Goal: Task Accomplishment & Management: Complete application form

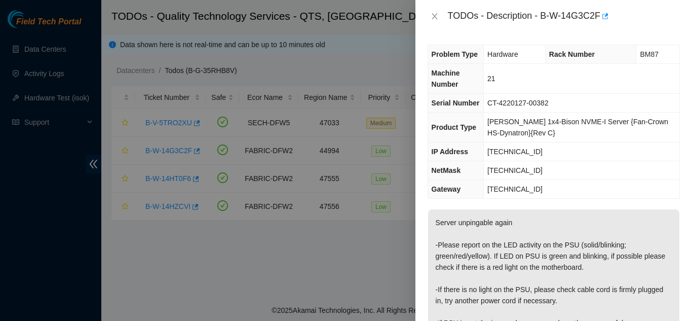
scroll to position [528, 0]
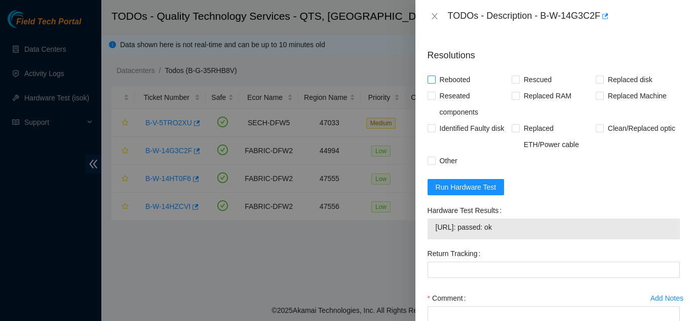
drag, startPoint x: 433, startPoint y: 90, endPoint x: 455, endPoint y: 93, distance: 22.1
click at [435, 84] on span at bounding box center [432, 80] width 8 height 8
click at [435, 83] on input "Rebooted" at bounding box center [431, 79] width 7 height 7
checkbox input "true"
click at [516, 83] on input "Rescued" at bounding box center [515, 79] width 7 height 7
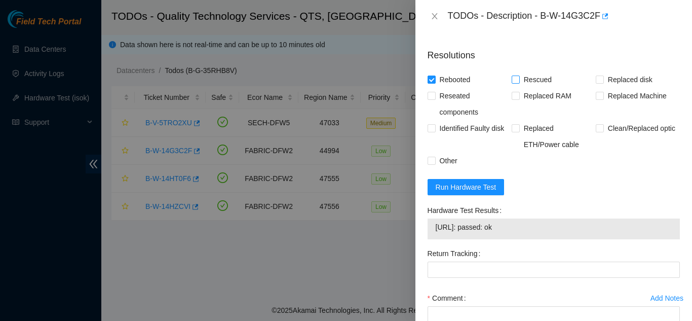
checkbox input "true"
click at [433, 164] on input "Other" at bounding box center [431, 160] width 7 height 7
checkbox input "true"
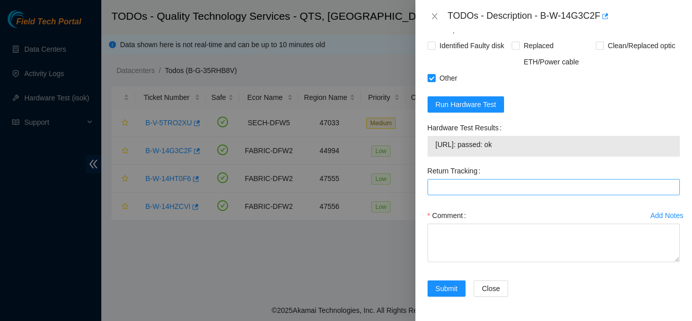
scroll to position [621, 0]
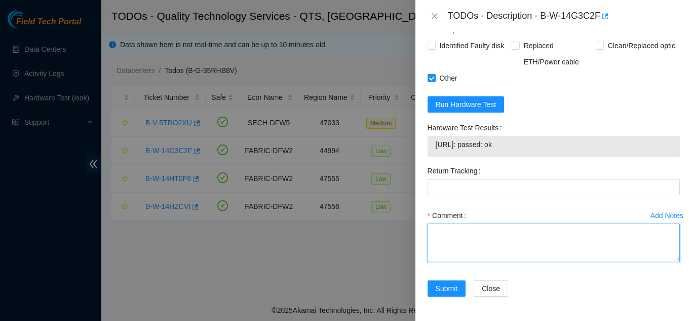
click at [445, 239] on textarea "Comment" at bounding box center [554, 243] width 252 height 39
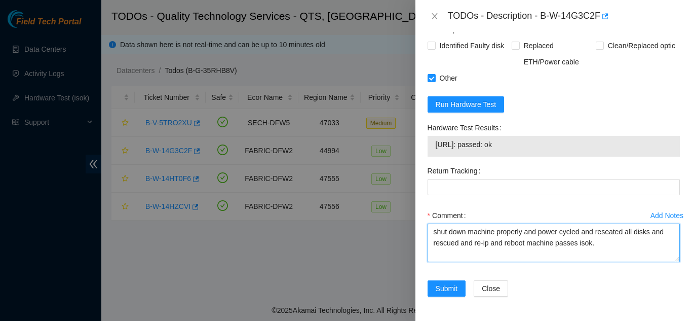
drag, startPoint x: 598, startPoint y: 243, endPoint x: 429, endPoint y: 236, distance: 168.4
click at [429, 236] on textarea "shut down machine properly and power cycled and reseated all disks and rescued …" at bounding box center [554, 243] width 252 height 39
type textarea "shut down machine properly and power cycled and reseated all disks and rescued …"
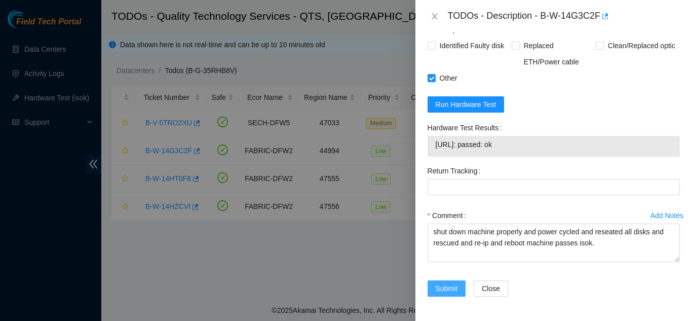
click at [440, 283] on span "Submit" at bounding box center [447, 288] width 22 height 11
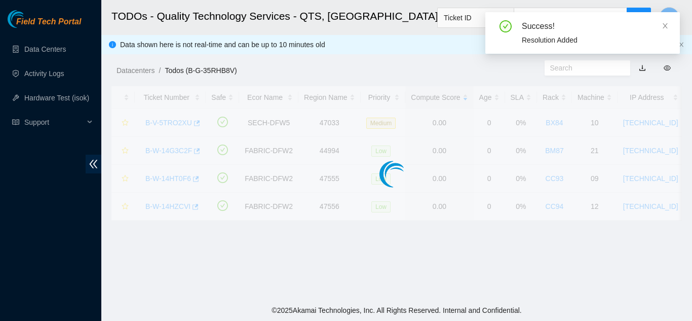
scroll to position [311, 0]
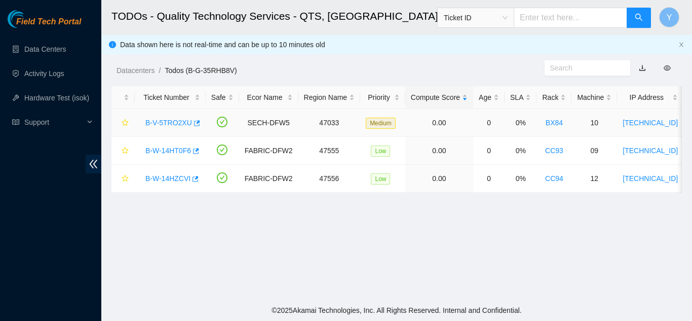
click at [167, 122] on link "B-V-5TRO2XU" at bounding box center [168, 123] width 47 height 8
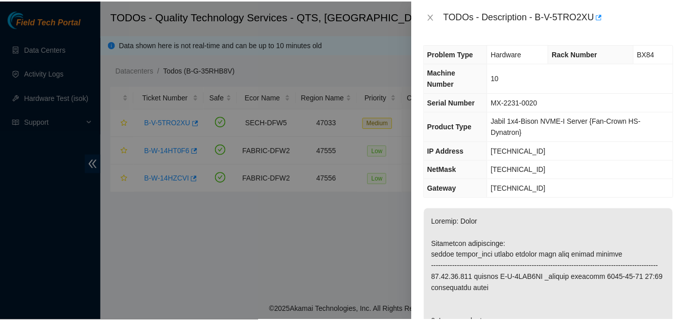
scroll to position [0, 0]
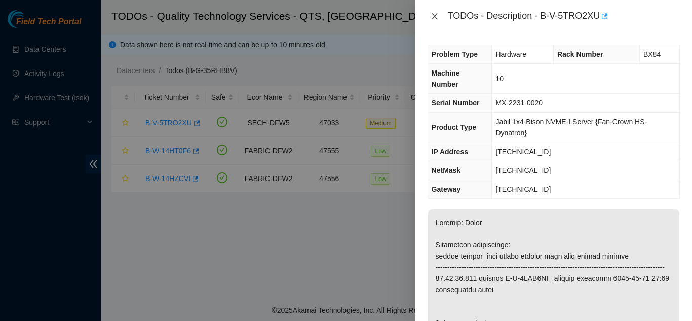
click at [436, 17] on icon "close" at bounding box center [435, 16] width 8 height 8
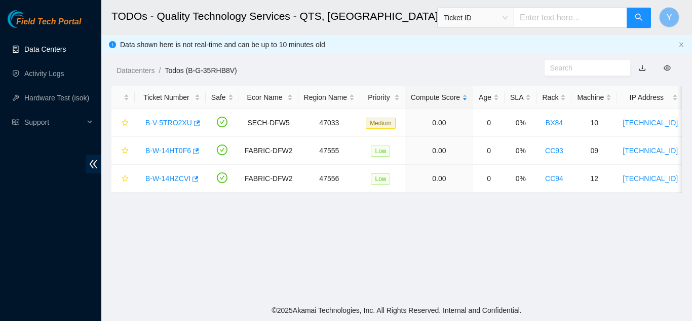
click at [50, 47] on link "Data Centers" at bounding box center [45, 49] width 42 height 8
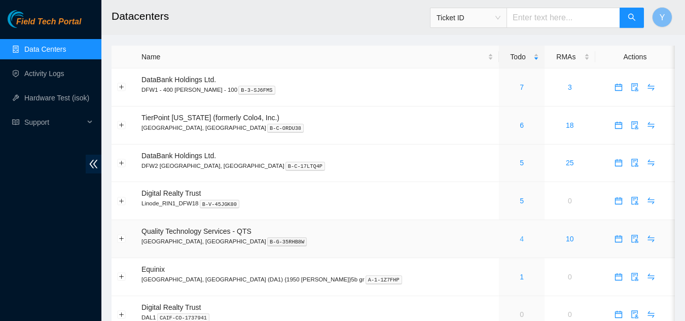
click at [520, 241] on link "4" at bounding box center [522, 239] width 4 height 8
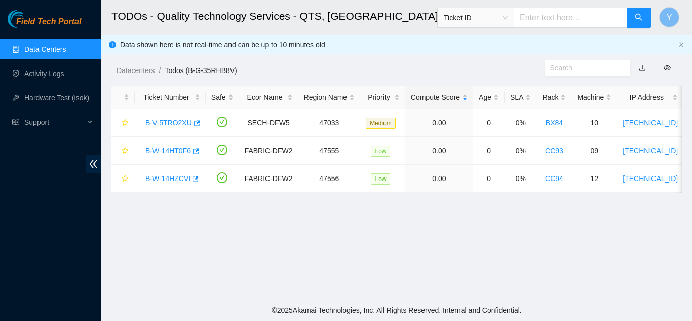
click at [45, 49] on link "Data Centers" at bounding box center [45, 49] width 42 height 8
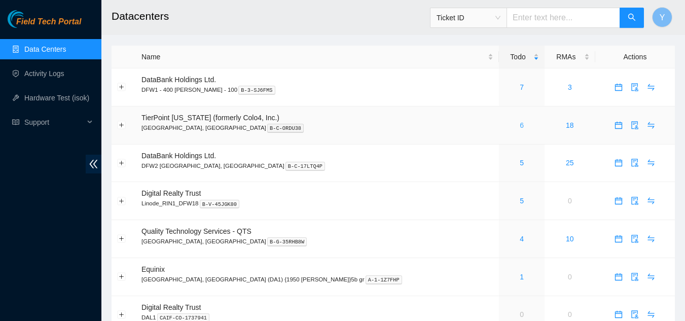
click at [520, 126] on link "6" at bounding box center [522, 125] width 4 height 8
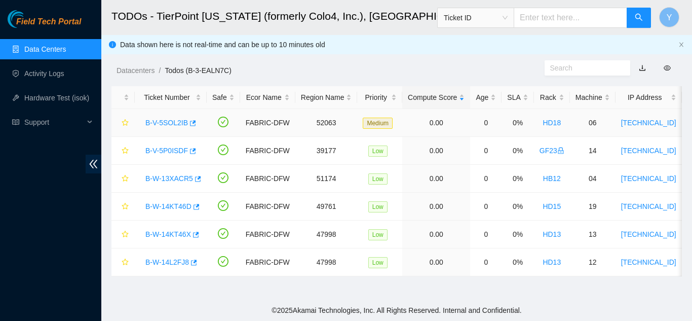
click at [169, 120] on link "B-V-5SOL2IB" at bounding box center [166, 123] width 43 height 8
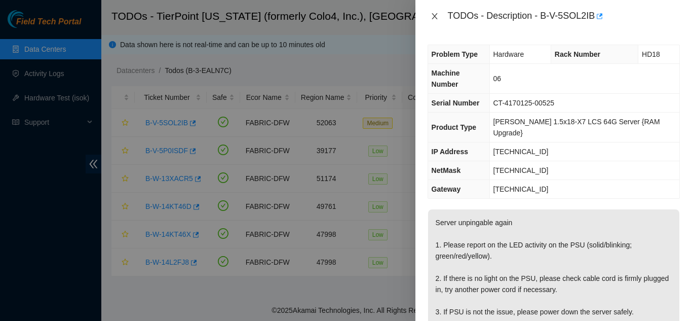
click at [435, 15] on icon "close" at bounding box center [435, 16] width 8 height 8
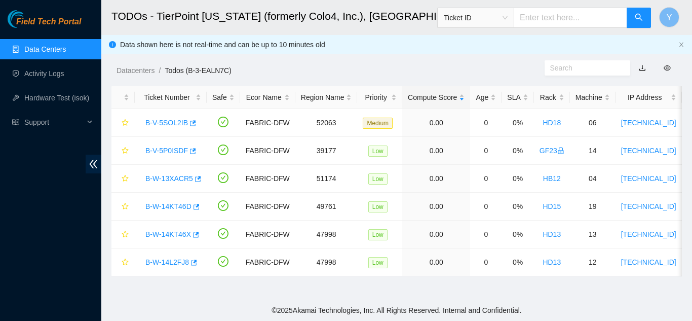
click at [62, 48] on link "Data Centers" at bounding box center [45, 49] width 42 height 8
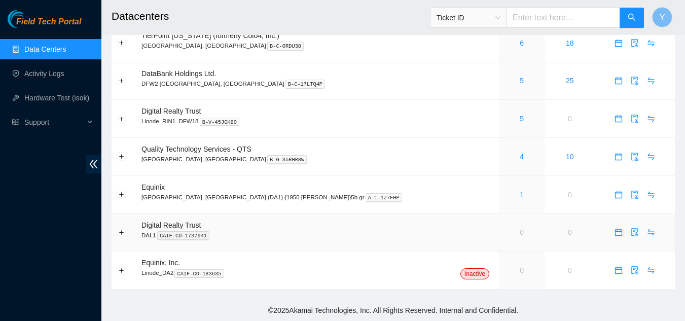
scroll to position [31, 0]
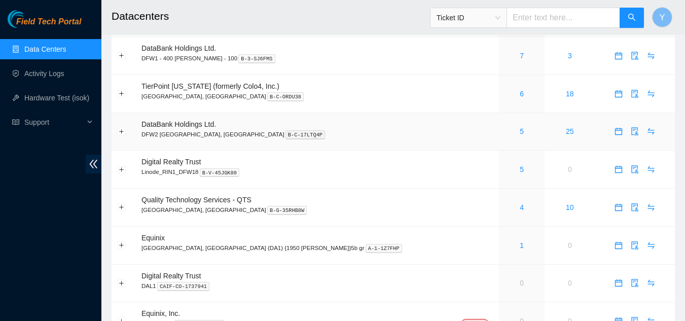
click at [504, 129] on div "5" at bounding box center [521, 131] width 34 height 11
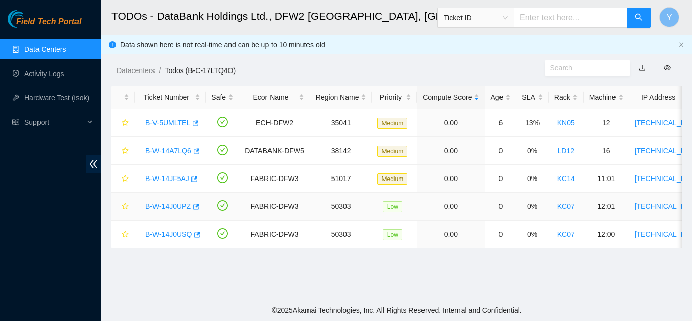
click at [174, 204] on link "B-W-14J0UPZ" at bounding box center [168, 206] width 46 height 8
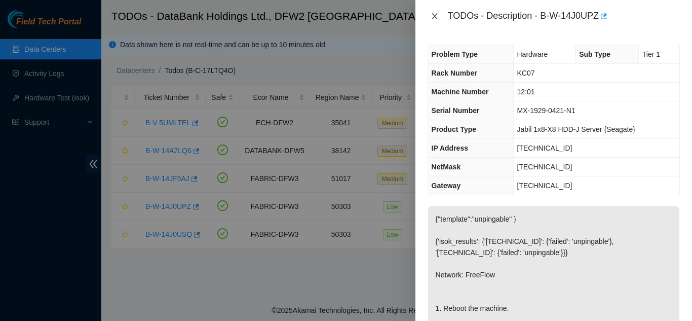
drag, startPoint x: 433, startPoint y: 16, endPoint x: 441, endPoint y: 17, distance: 7.7
click at [434, 16] on icon "close" at bounding box center [435, 16] width 8 height 8
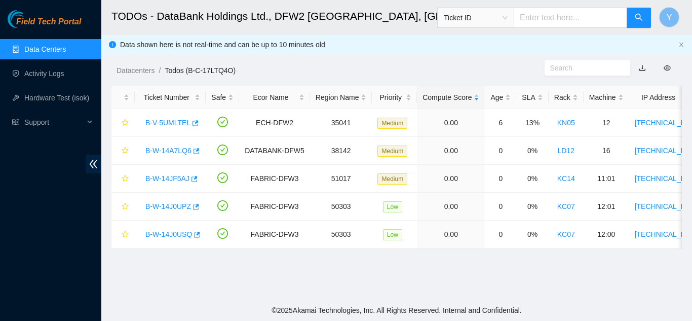
click at [42, 46] on link "Data Centers" at bounding box center [45, 49] width 42 height 8
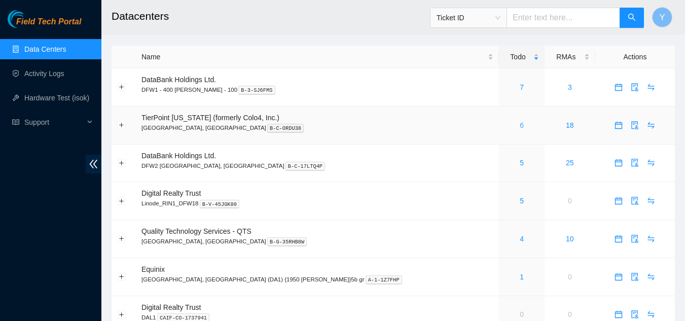
click at [520, 123] on link "6" at bounding box center [522, 125] width 4 height 8
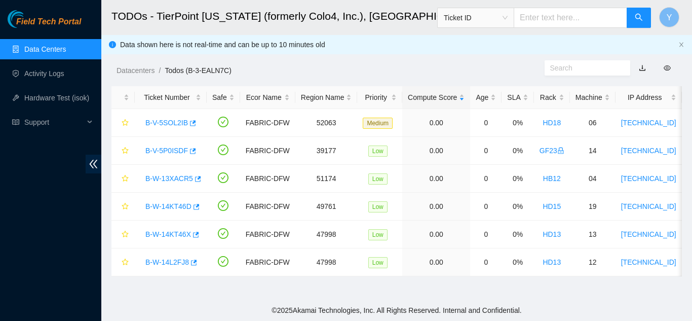
click at [51, 51] on link "Data Centers" at bounding box center [45, 49] width 42 height 8
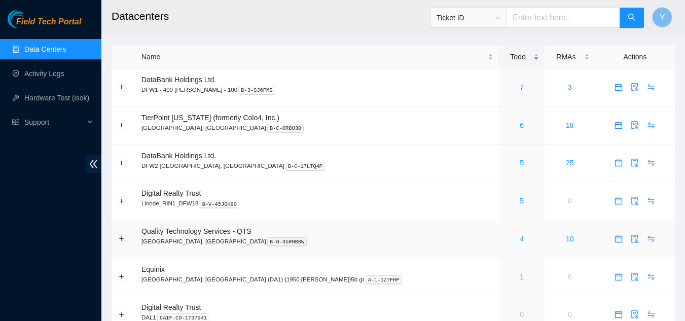
click at [520, 238] on link "4" at bounding box center [522, 239] width 4 height 8
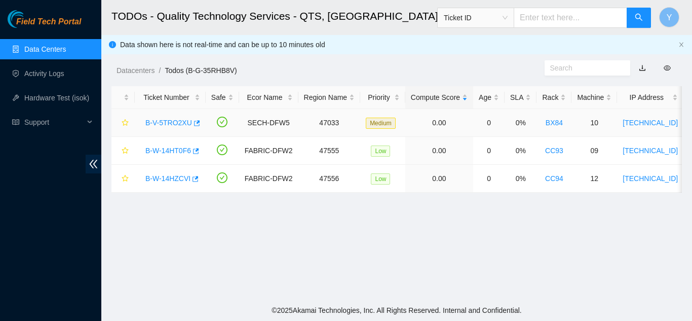
click at [171, 122] on link "B-V-5TRO2XU" at bounding box center [168, 123] width 47 height 8
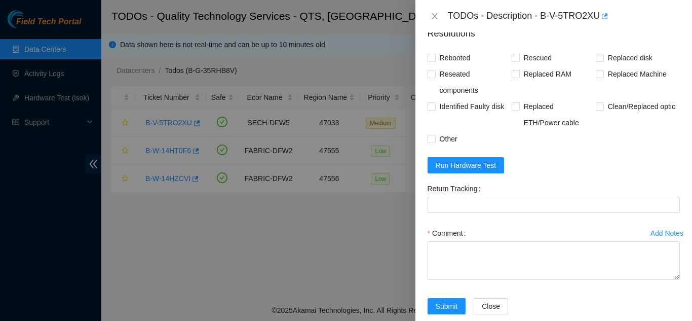
scroll to position [850, 0]
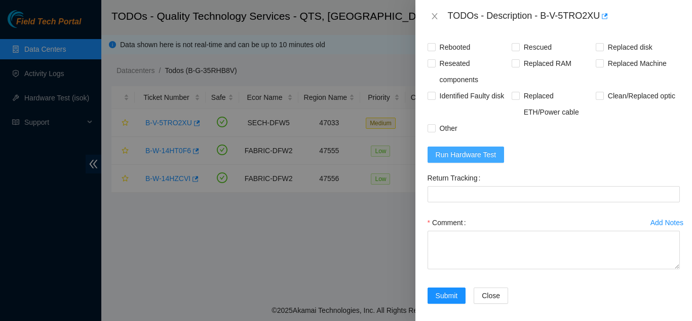
click at [479, 160] on span "Run Hardware Test" at bounding box center [466, 154] width 61 height 11
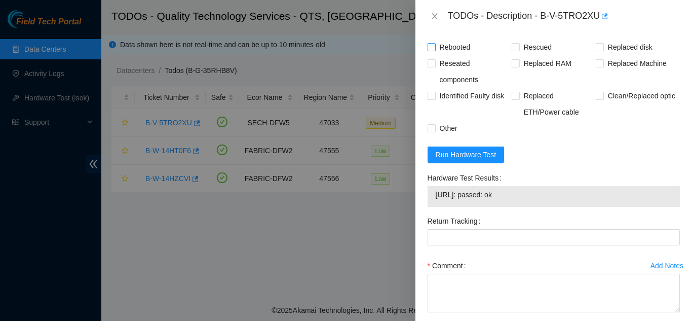
click at [428, 50] on input "Rebooted" at bounding box center [431, 46] width 7 height 7
checkbox input "true"
click at [515, 50] on input "Rescued" at bounding box center [515, 46] width 7 height 7
checkbox input "true"
drag, startPoint x: 591, startPoint y: 119, endPoint x: 596, endPoint y: 118, distance: 5.6
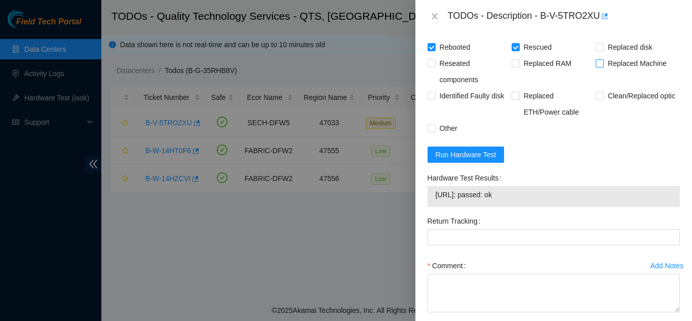
click at [596, 66] on input "Replaced Machine" at bounding box center [599, 62] width 7 height 7
checkbox input "true"
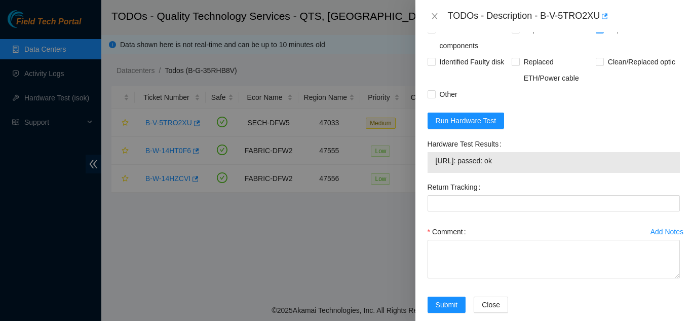
scroll to position [901, 0]
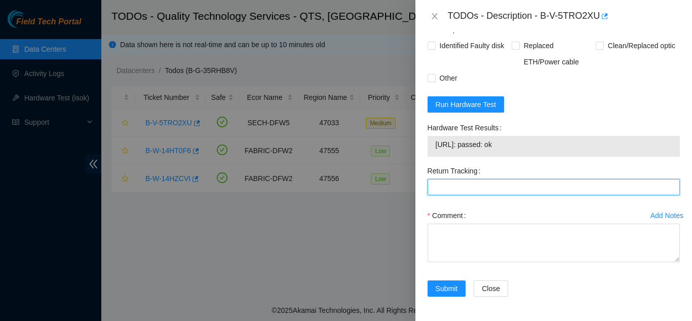
click at [468, 195] on Tracking "Return Tracking" at bounding box center [554, 187] width 252 height 16
paste Tracking "883606947267"
type Tracking "883606947267"
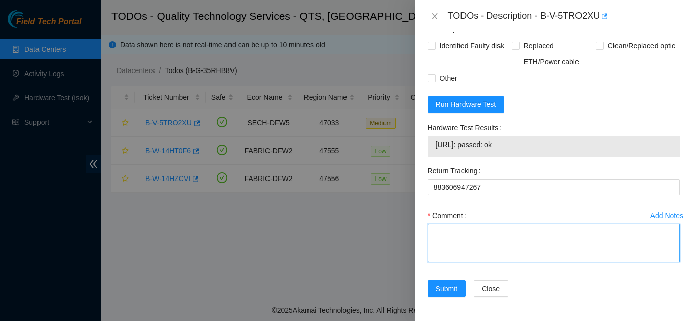
click at [442, 262] on textarea "Comment" at bounding box center [554, 243] width 252 height 39
paste textarea "Shut down machine properly, located faulty disk and replaced with new disk (S/N…"
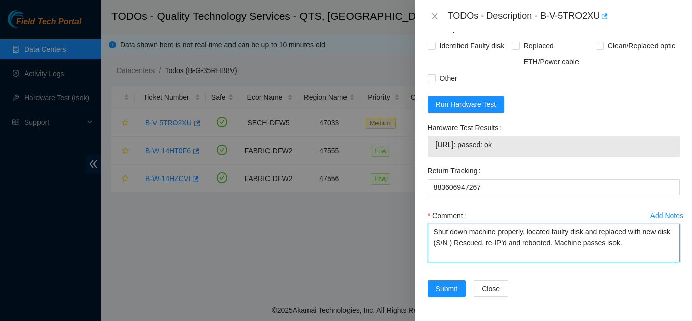
click at [466, 244] on textarea "Shut down machine properly, located faulty disk and replaced with new disk (S/N…" at bounding box center [554, 243] width 252 height 39
paste textarea "MX-2232-0163"
click at [583, 233] on textarea "Shut down machine properly, located faulty disk and replaced with new disk (MX-…" at bounding box center [554, 243] width 252 height 39
drag, startPoint x: 459, startPoint y: 243, endPoint x: 467, endPoint y: 241, distance: 7.9
click at [459, 243] on textarea "Shut down machine properly, located faulty machine and replaced with new disk (…" at bounding box center [554, 243] width 252 height 39
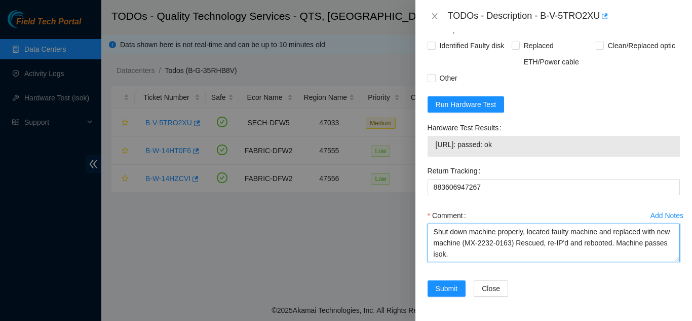
drag, startPoint x: 471, startPoint y: 254, endPoint x: 435, endPoint y: 233, distance: 42.1
click at [435, 233] on textarea "Shut down machine properly, located faulty machine and replaced with new machin…" at bounding box center [554, 243] width 252 height 39
type textarea "Shut down machine properly, located faulty machine and replaced with new machin…"
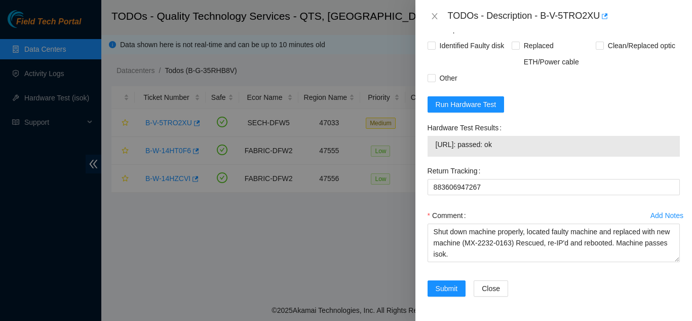
click at [502, 209] on div "Comment" at bounding box center [554, 215] width 252 height 16
click at [439, 289] on span "Submit" at bounding box center [447, 288] width 22 height 11
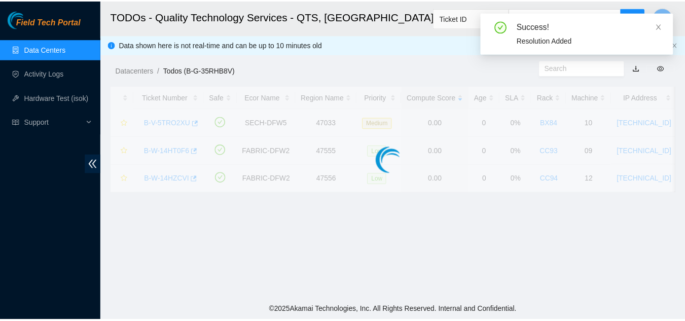
scroll to position [311, 0]
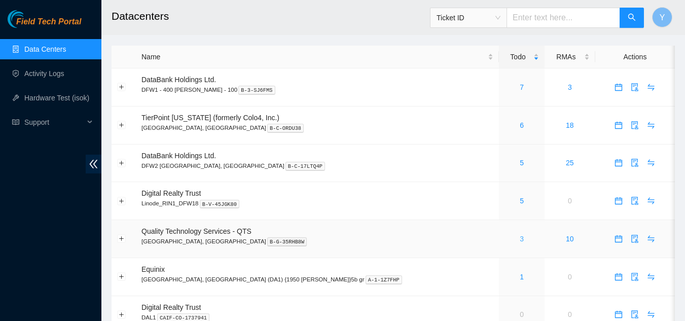
click at [520, 238] on link "3" at bounding box center [522, 239] width 4 height 8
click at [520, 125] on link "6" at bounding box center [522, 125] width 4 height 8
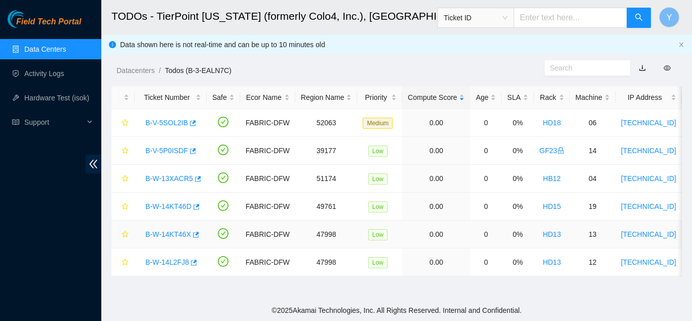
click at [173, 232] on link "B-W-14KT46X" at bounding box center [168, 234] width 46 height 8
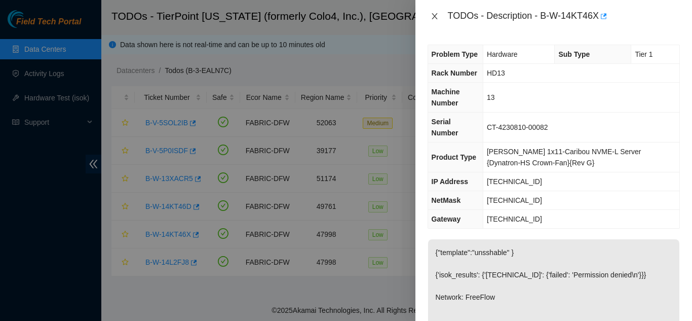
click at [436, 17] on icon "close" at bounding box center [435, 16] width 8 height 8
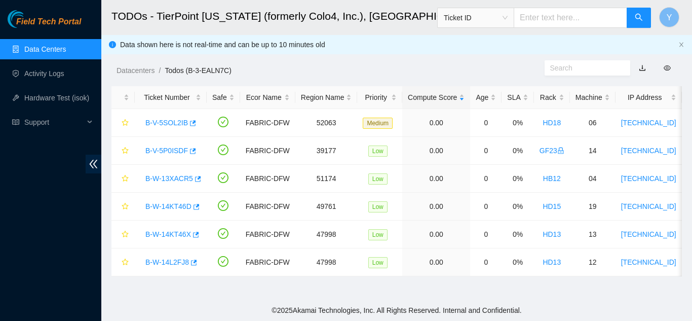
click at [47, 47] on link "Data Centers" at bounding box center [45, 49] width 42 height 8
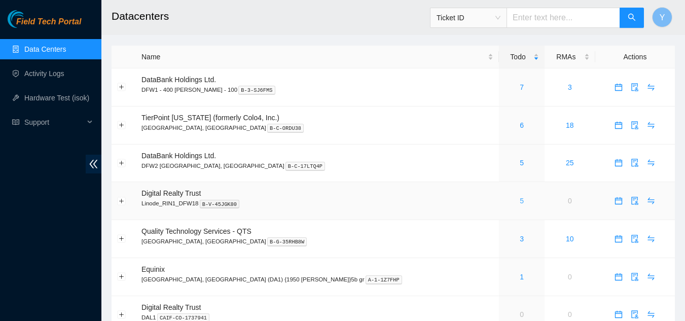
click at [520, 200] on link "5" at bounding box center [522, 201] width 4 height 8
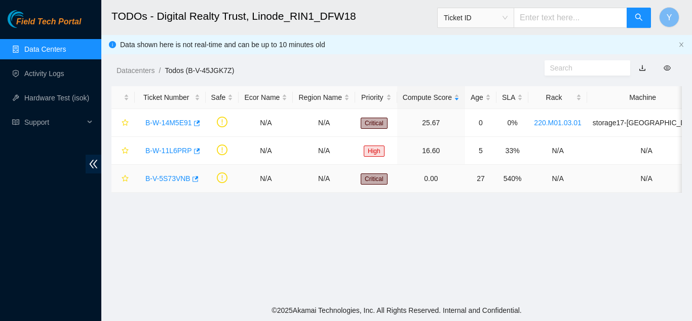
click at [165, 178] on link "B-V-5S73VNB" at bounding box center [167, 178] width 45 height 8
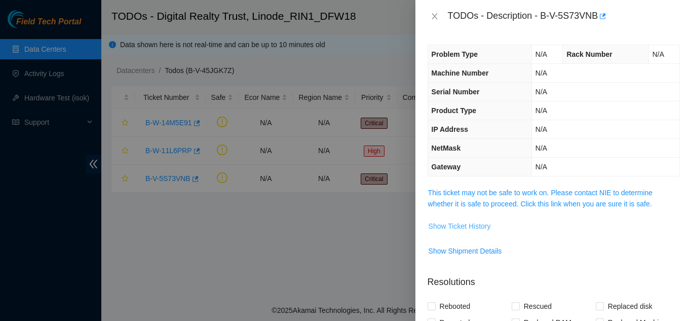
click at [471, 225] on span "Show Ticket History" at bounding box center [460, 226] width 62 height 11
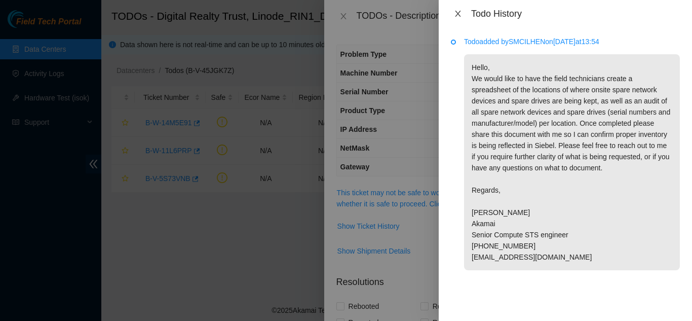
click at [458, 12] on icon "close" at bounding box center [458, 14] width 8 height 8
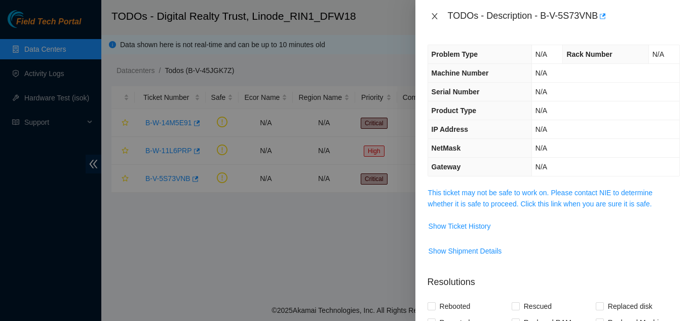
drag, startPoint x: 432, startPoint y: 16, endPoint x: 431, endPoint y: 23, distance: 7.2
click at [433, 16] on icon "close" at bounding box center [435, 16] width 8 height 8
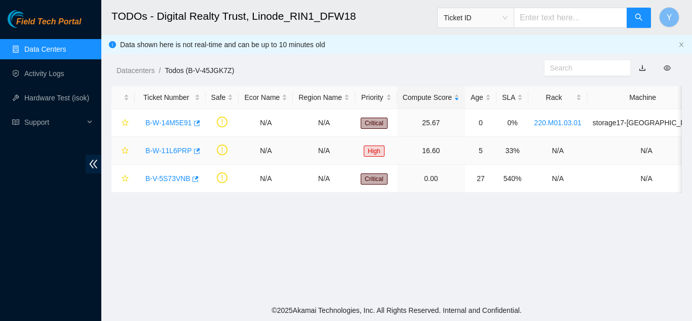
click at [162, 152] on link "B-W-11L6PRP" at bounding box center [168, 150] width 47 height 8
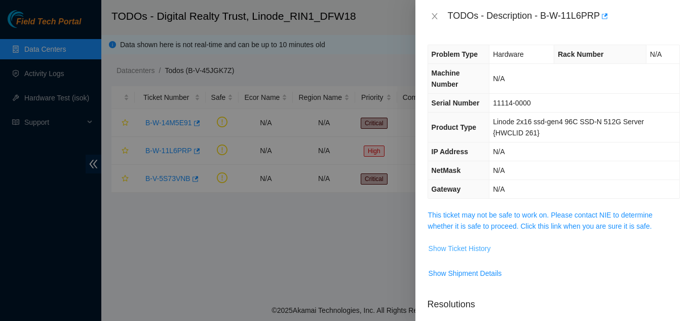
click at [448, 245] on span "Show Ticket History" at bounding box center [460, 248] width 62 height 11
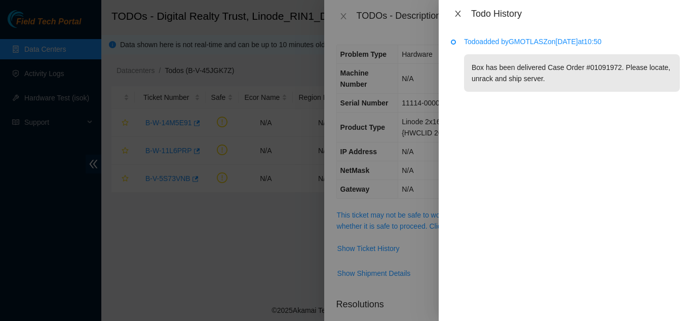
click at [457, 14] on icon "close" at bounding box center [458, 14] width 8 height 8
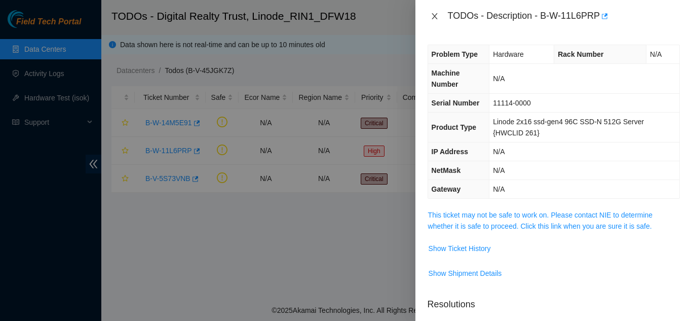
click at [434, 17] on icon "close" at bounding box center [435, 16] width 6 height 6
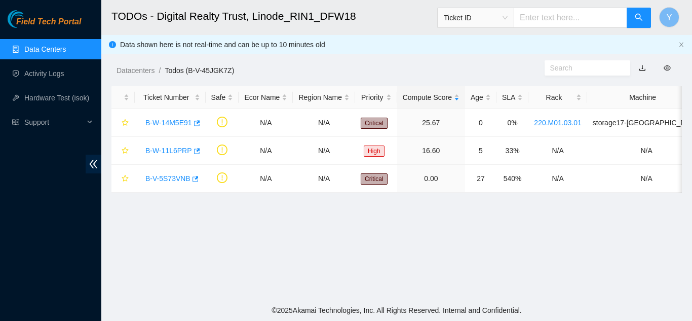
click at [65, 52] on link "Data Centers" at bounding box center [45, 49] width 42 height 8
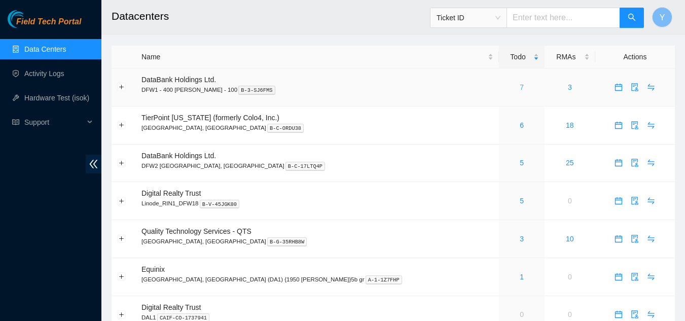
click at [520, 87] on link "7" at bounding box center [522, 87] width 4 height 8
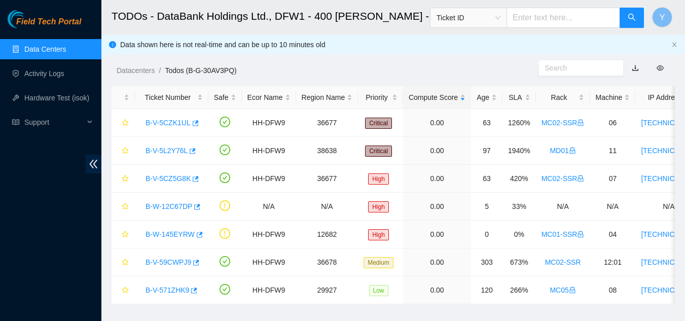
click at [50, 50] on link "Data Centers" at bounding box center [45, 49] width 42 height 8
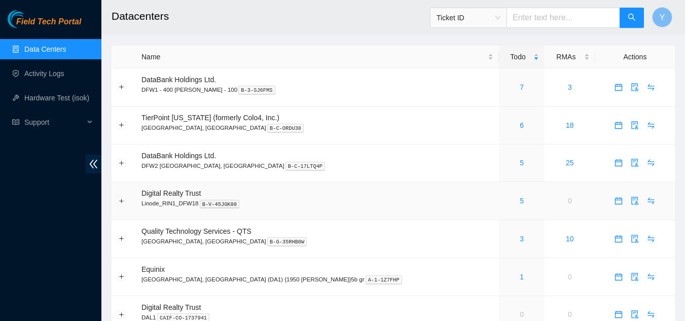
click at [372, 201] on p "Linode_RIN1_DFW18 B-V-45JGK80" at bounding box center [317, 203] width 352 height 9
